Goal: Information Seeking & Learning: Check status

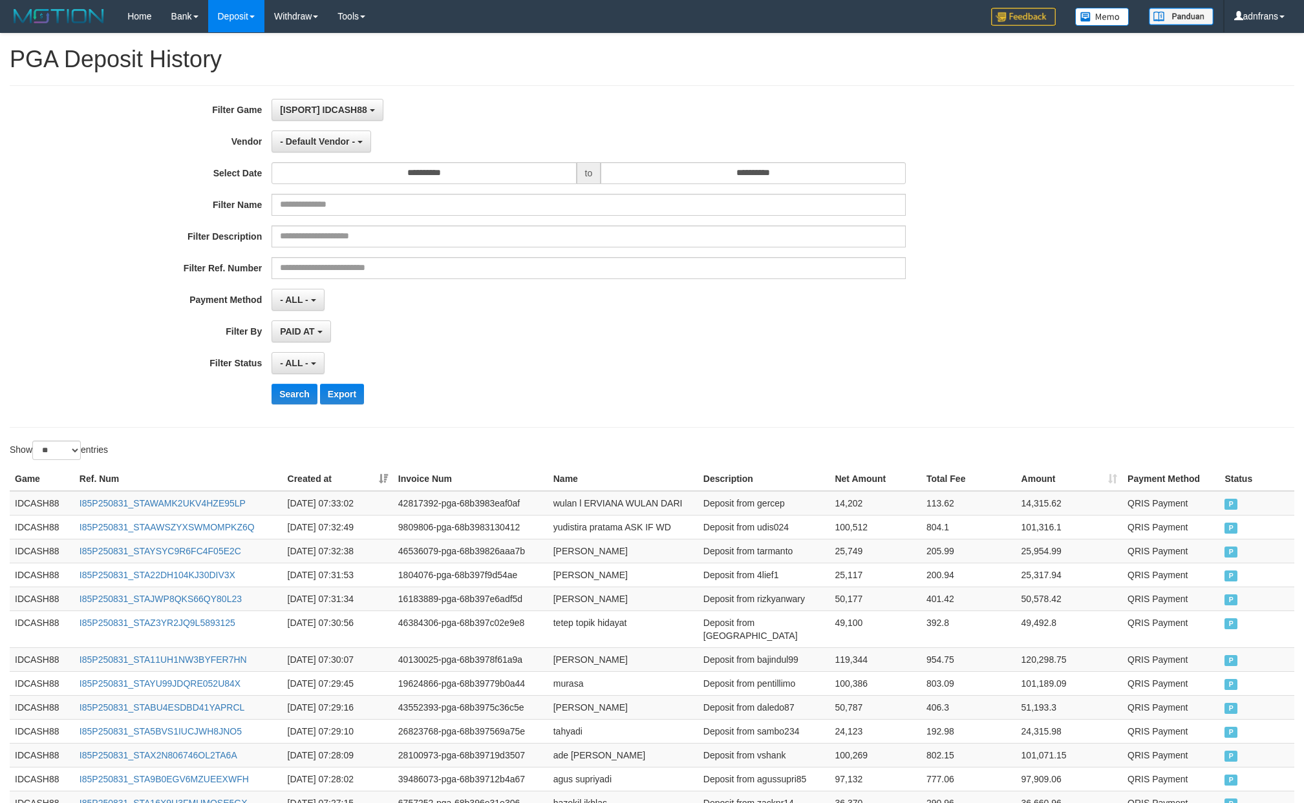
select select "**"
click at [344, 145] on span "- Default Vendor -" at bounding box center [317, 141] width 75 height 10
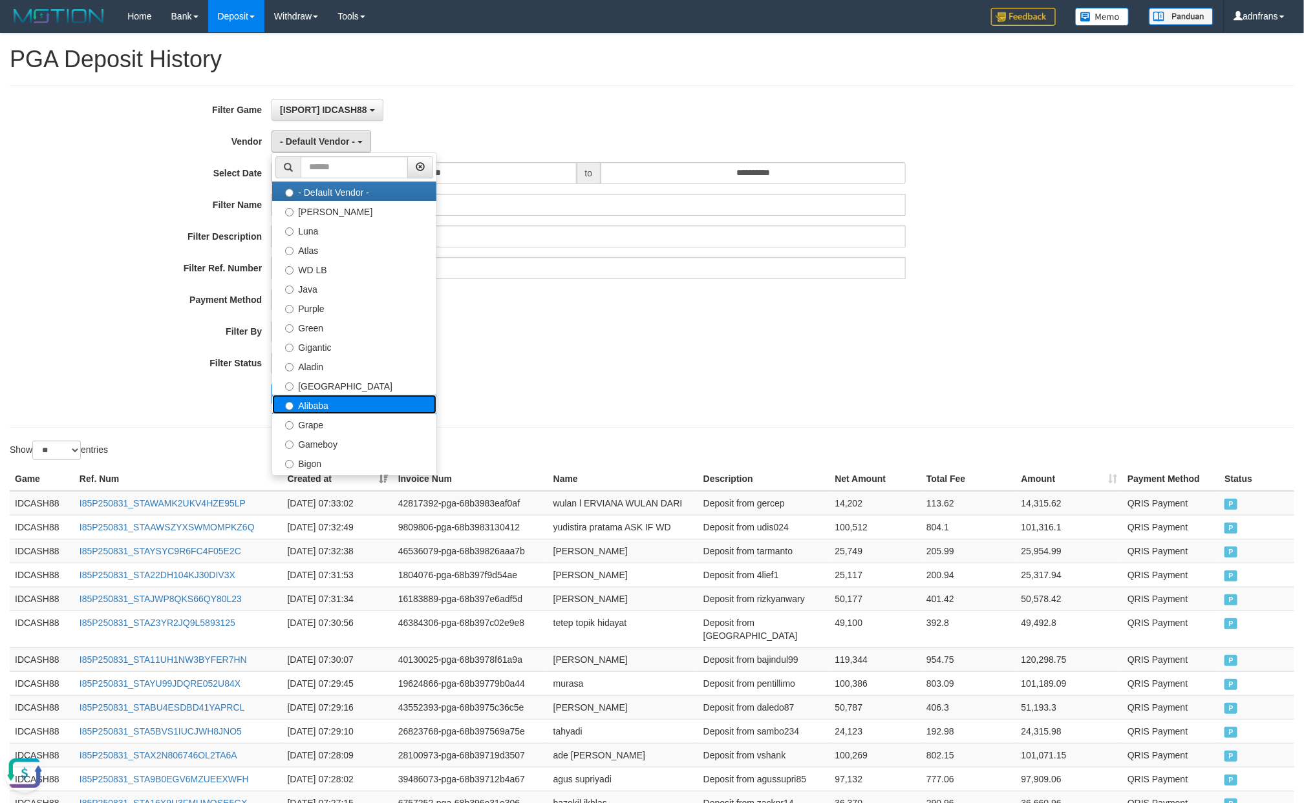
click at [328, 409] on label "Alibaba" at bounding box center [354, 404] width 164 height 19
select select "**********"
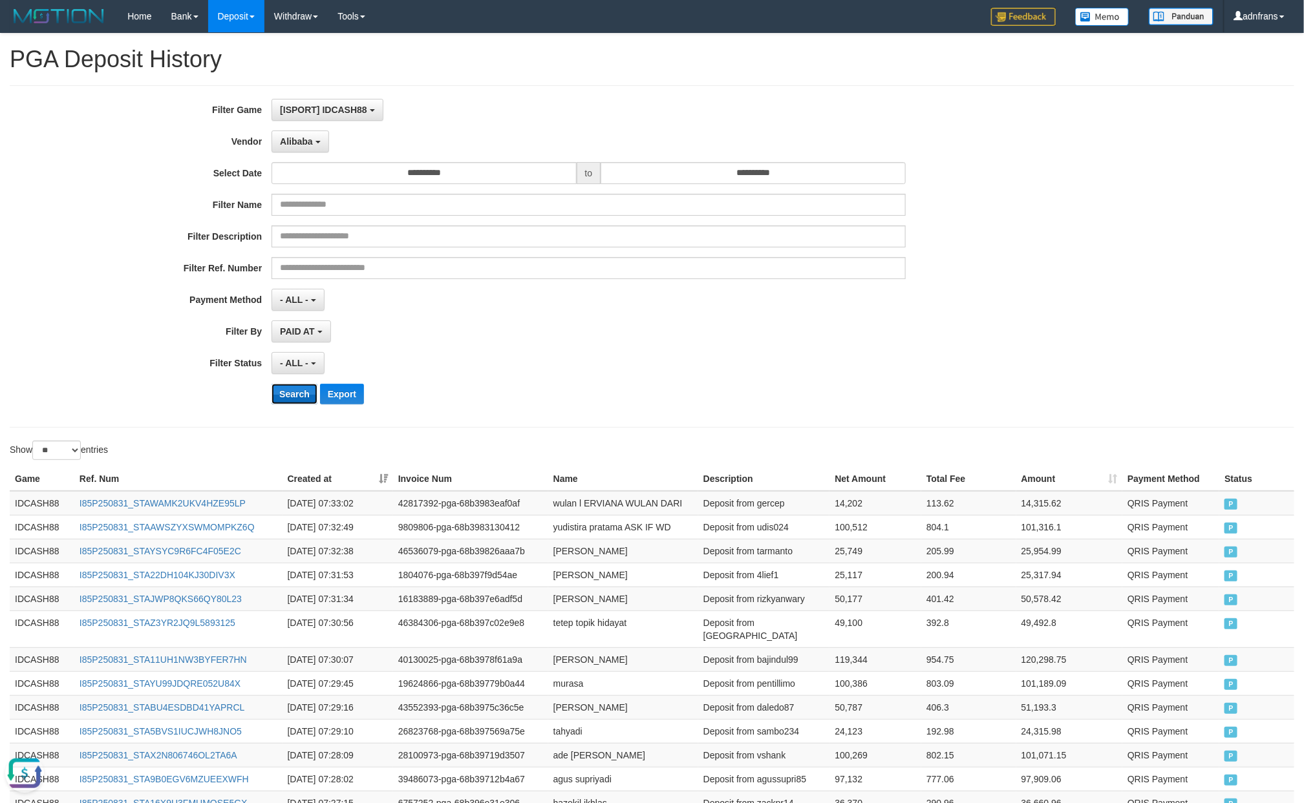
click at [301, 401] on button "Search" at bounding box center [294, 394] width 46 height 21
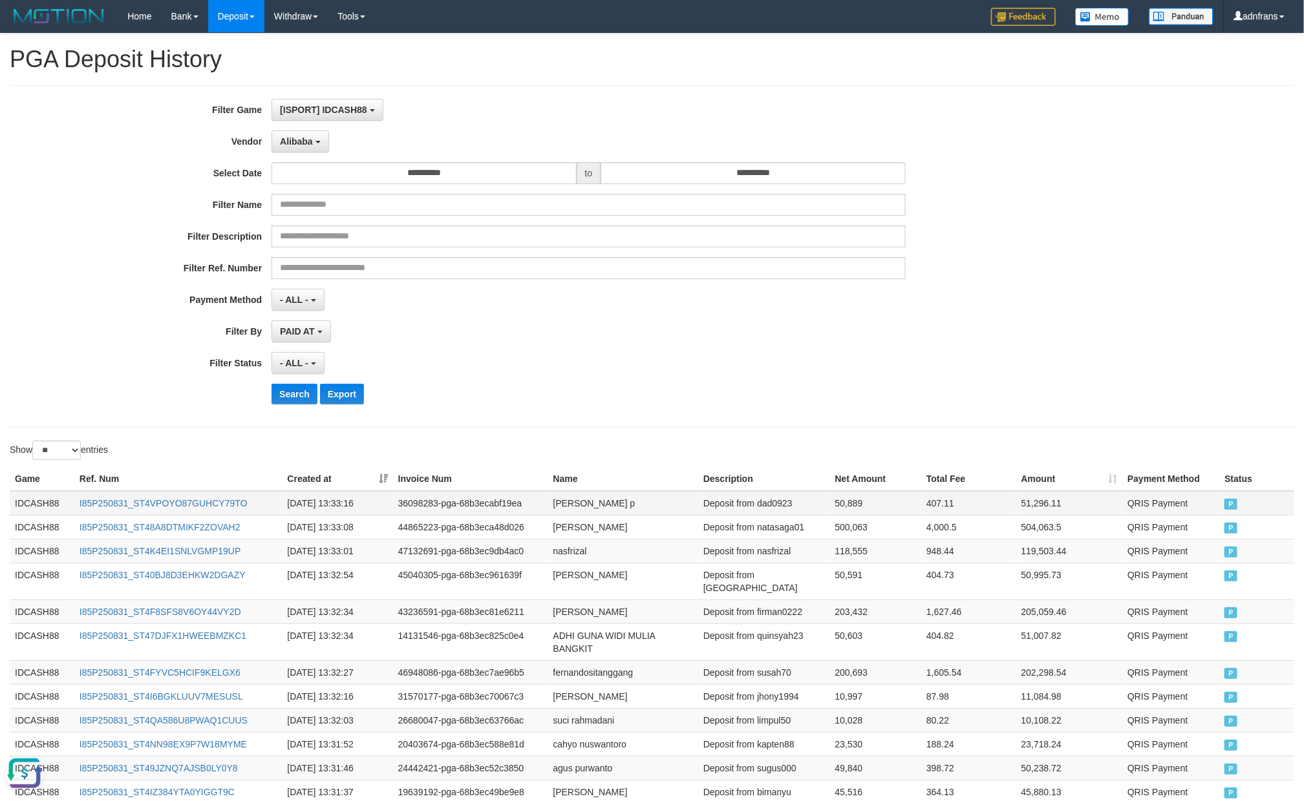
click at [665, 516] on td "[PERSON_NAME] p" at bounding box center [623, 503] width 150 height 25
click at [301, 394] on button "Search" at bounding box center [294, 394] width 46 height 21
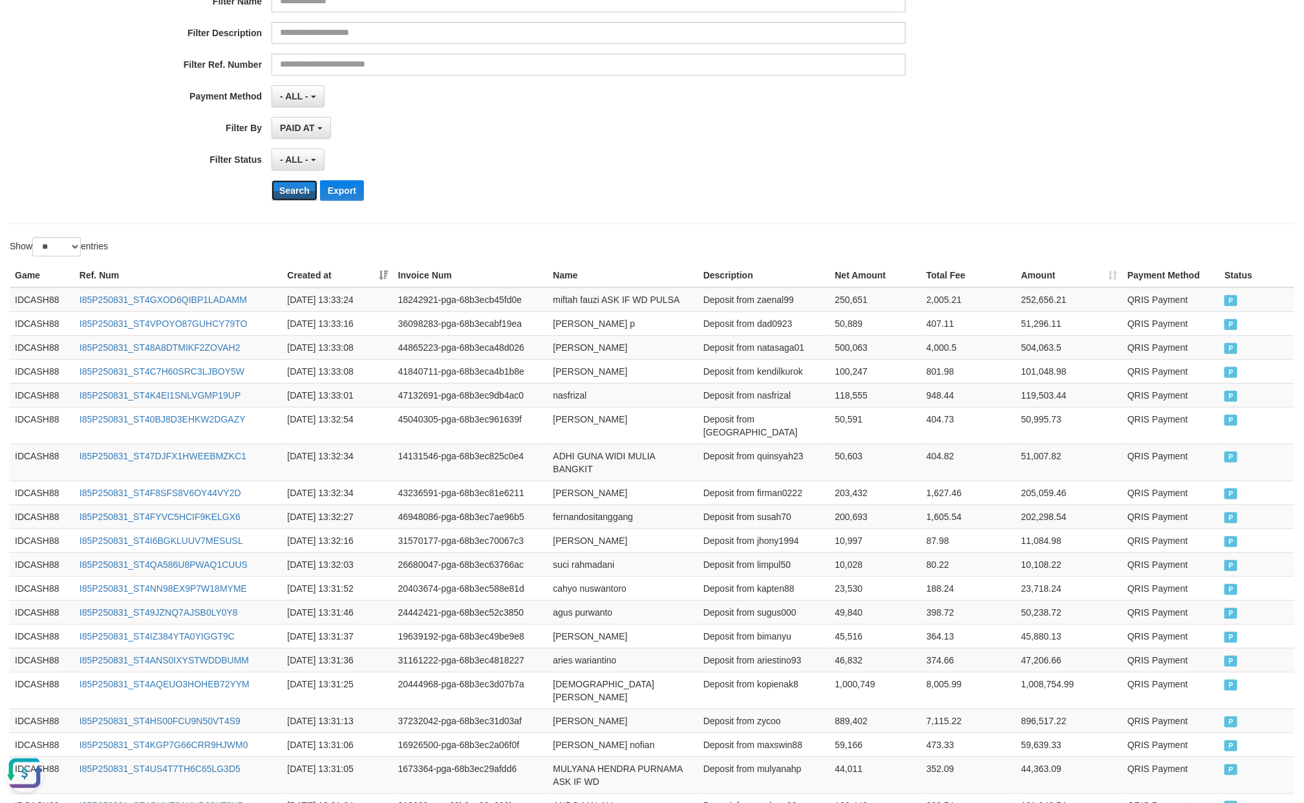
scroll to position [0, 0]
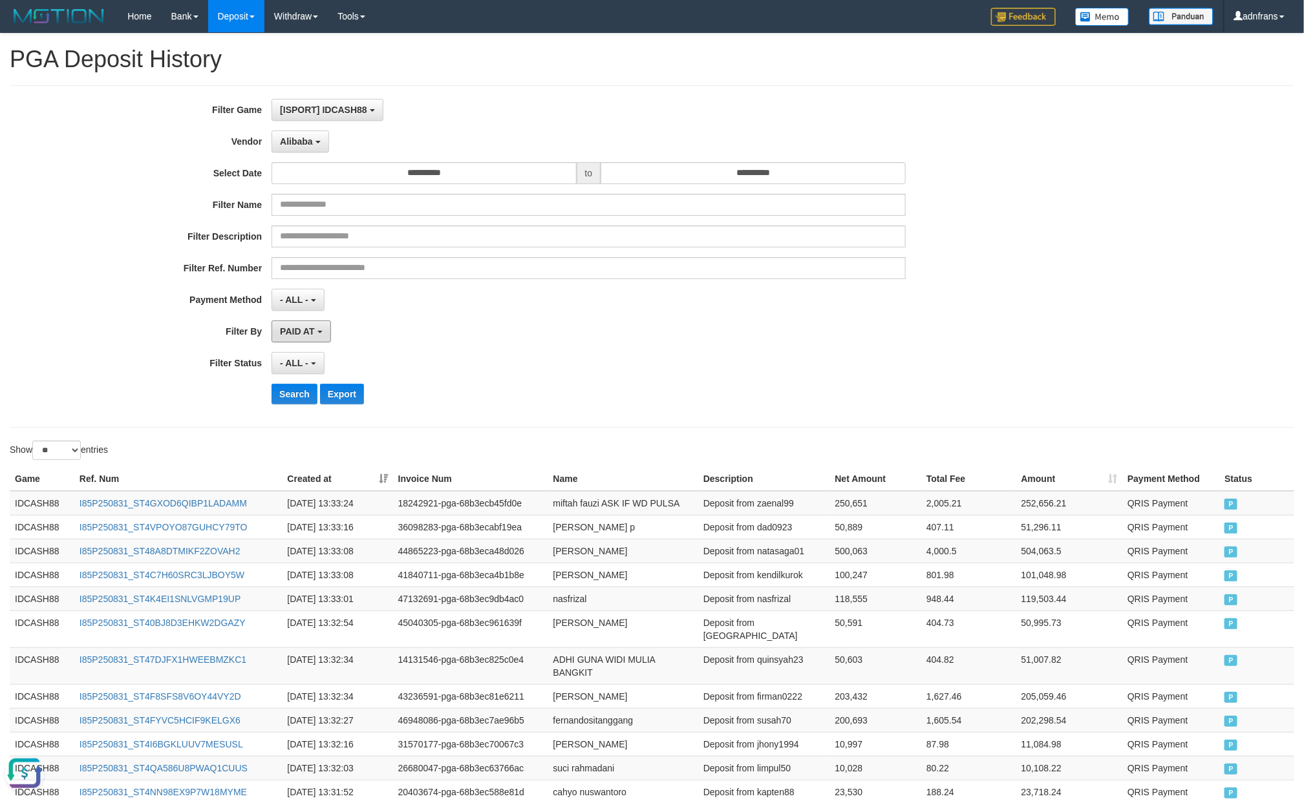
drag, startPoint x: 295, startPoint y: 339, endPoint x: 339, endPoint y: 406, distance: 80.1
click at [297, 339] on button "PAID AT" at bounding box center [300, 332] width 59 height 22
click at [348, 406] on label "CREATED AT" at bounding box center [354, 400] width 164 height 19
select select "*"
click at [291, 399] on button "Search" at bounding box center [294, 394] width 46 height 21
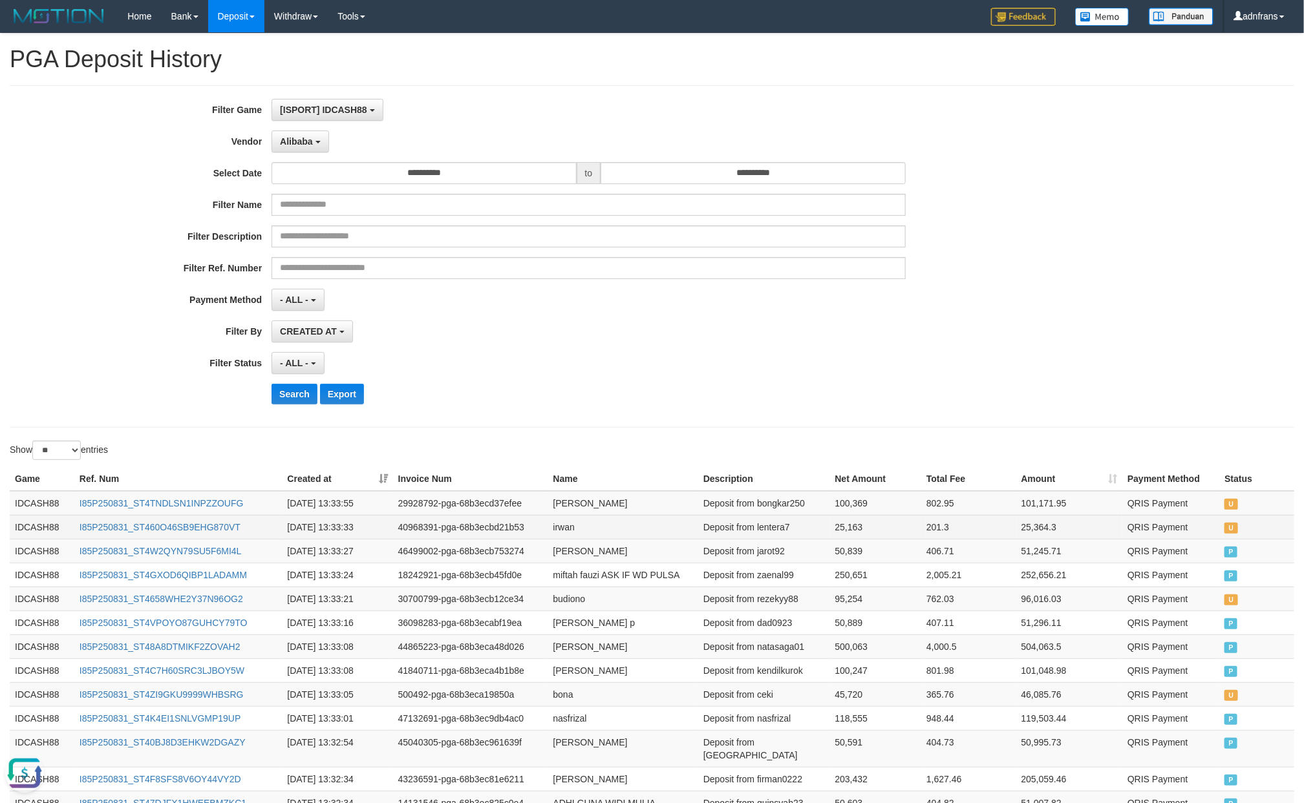
click at [262, 529] on td "I85P250831_ST460O46SB9EHG870VT" at bounding box center [178, 527] width 208 height 24
click at [290, 399] on button "Search" at bounding box center [294, 394] width 46 height 21
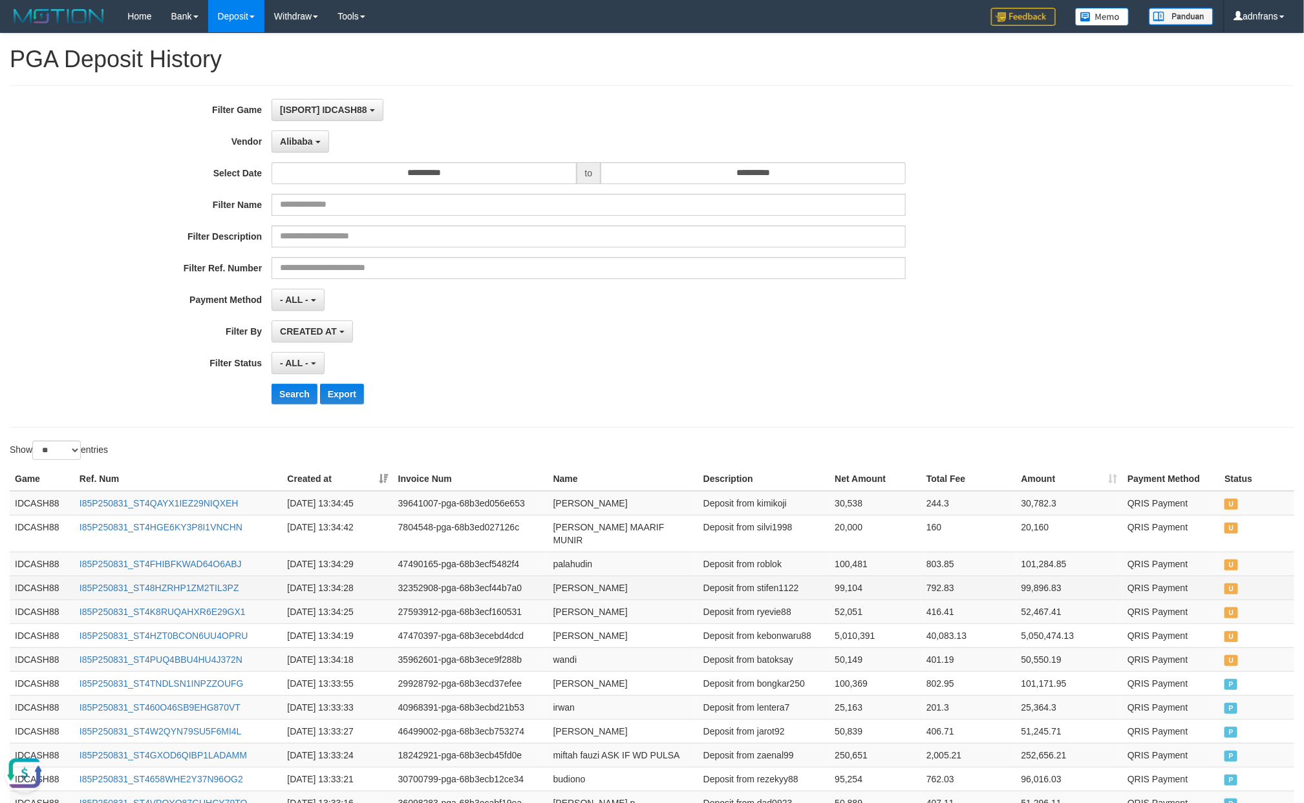
click at [262, 587] on td "I85P250831_ST48HZRHP1ZM2TIL3PZ" at bounding box center [178, 588] width 208 height 24
